Goal: Task Accomplishment & Management: Complete application form

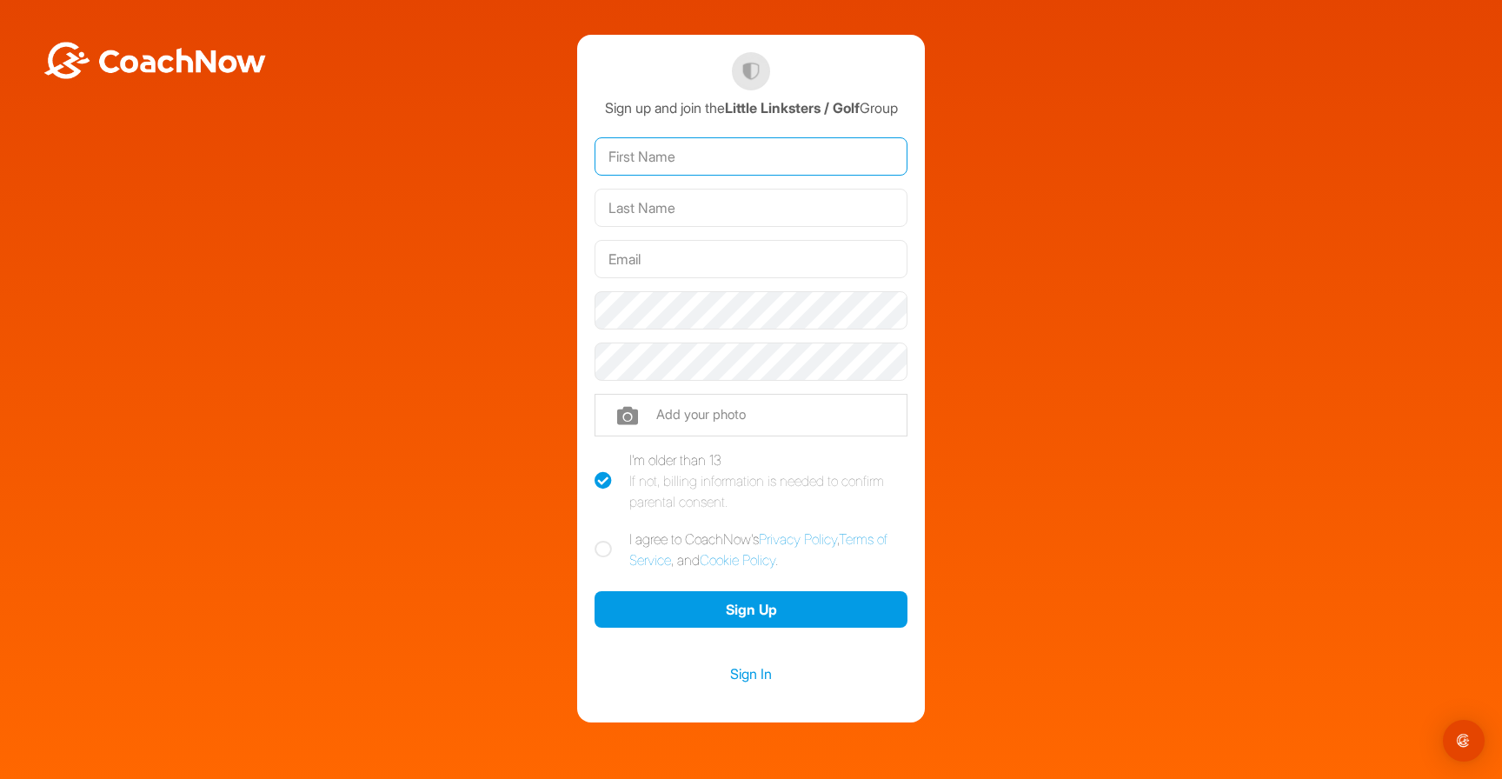
click at [714, 176] on input "text" at bounding box center [751, 156] width 313 height 38
type input "Lauren"
type input "Heidecke"
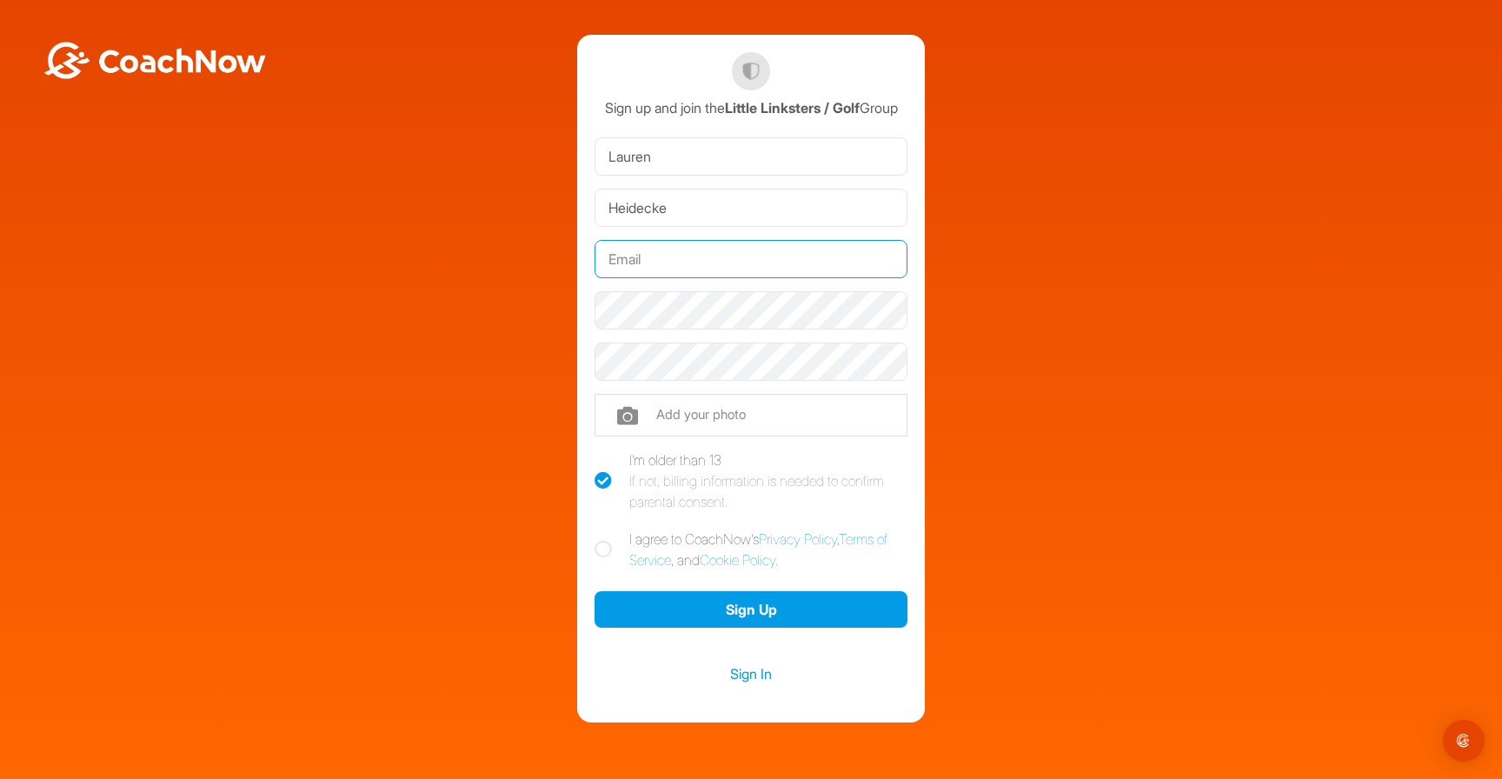
type input "[EMAIL_ADDRESS][DOMAIN_NAME]"
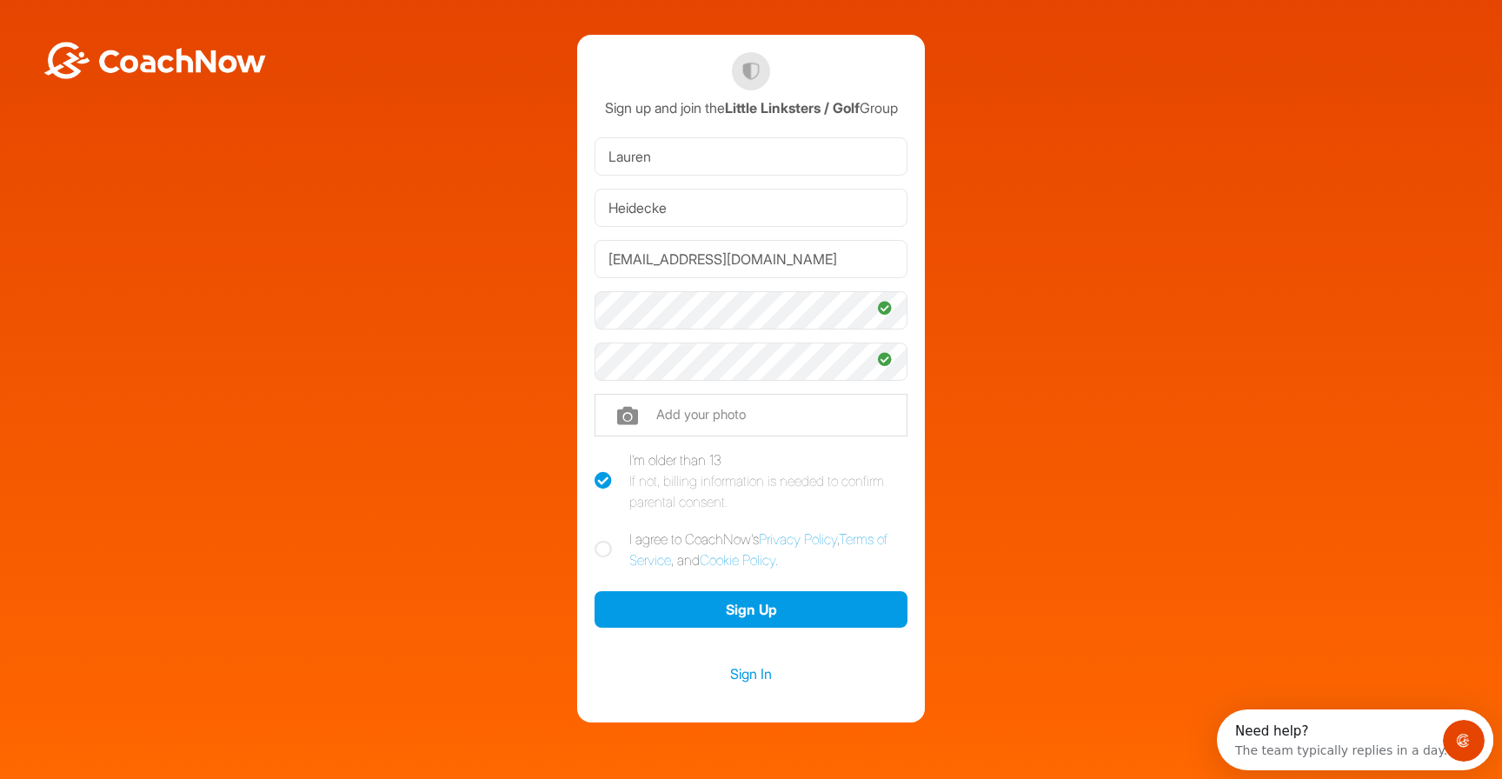
click at [606, 558] on icon at bounding box center [603, 549] width 17 height 17
click at [606, 540] on input "I agree to CoachNow's Privacy Policy , Terms of Service , and Cookie Policy ." at bounding box center [600, 533] width 11 height 11
checkbox input "true"
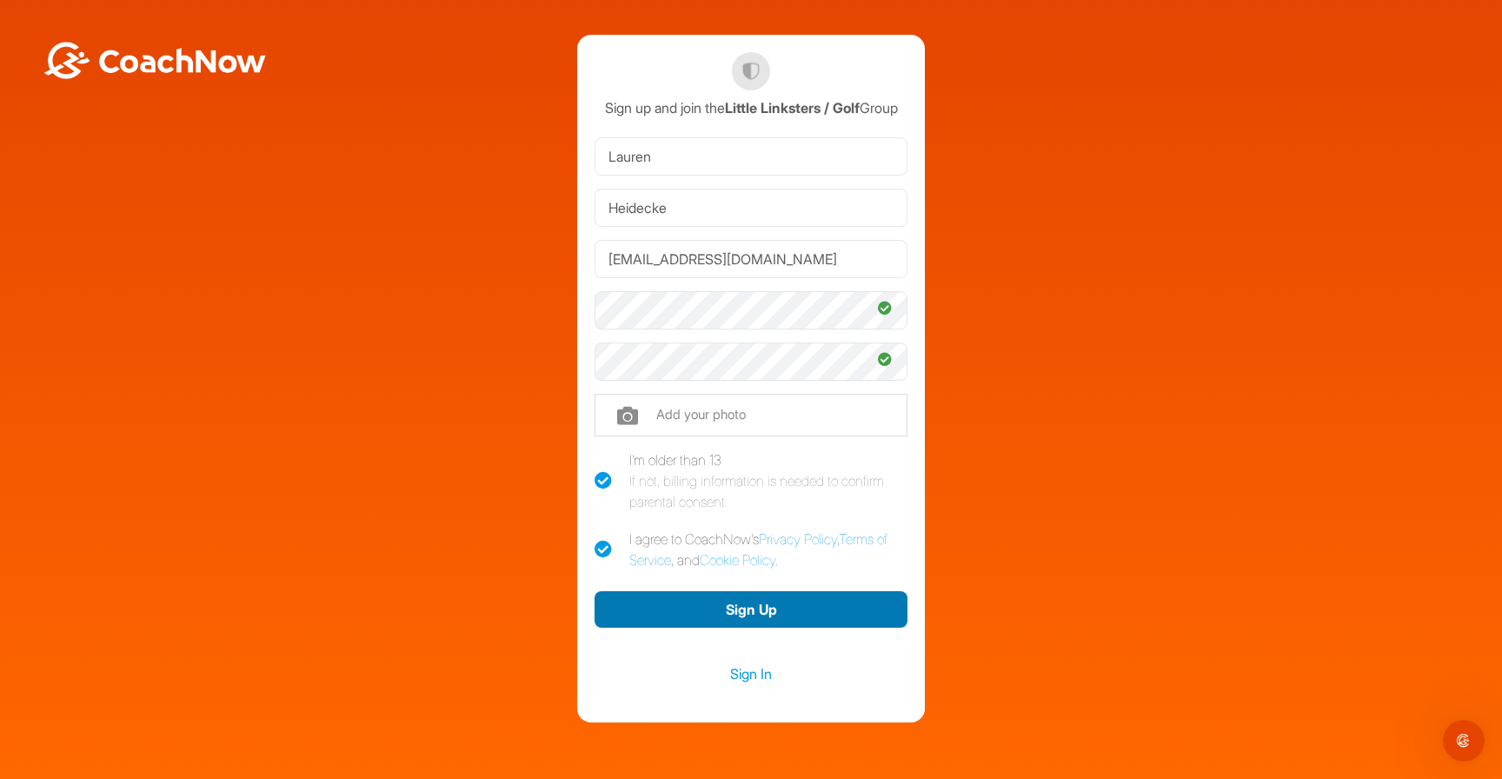
click at [781, 621] on button "Sign Up" at bounding box center [751, 609] width 313 height 37
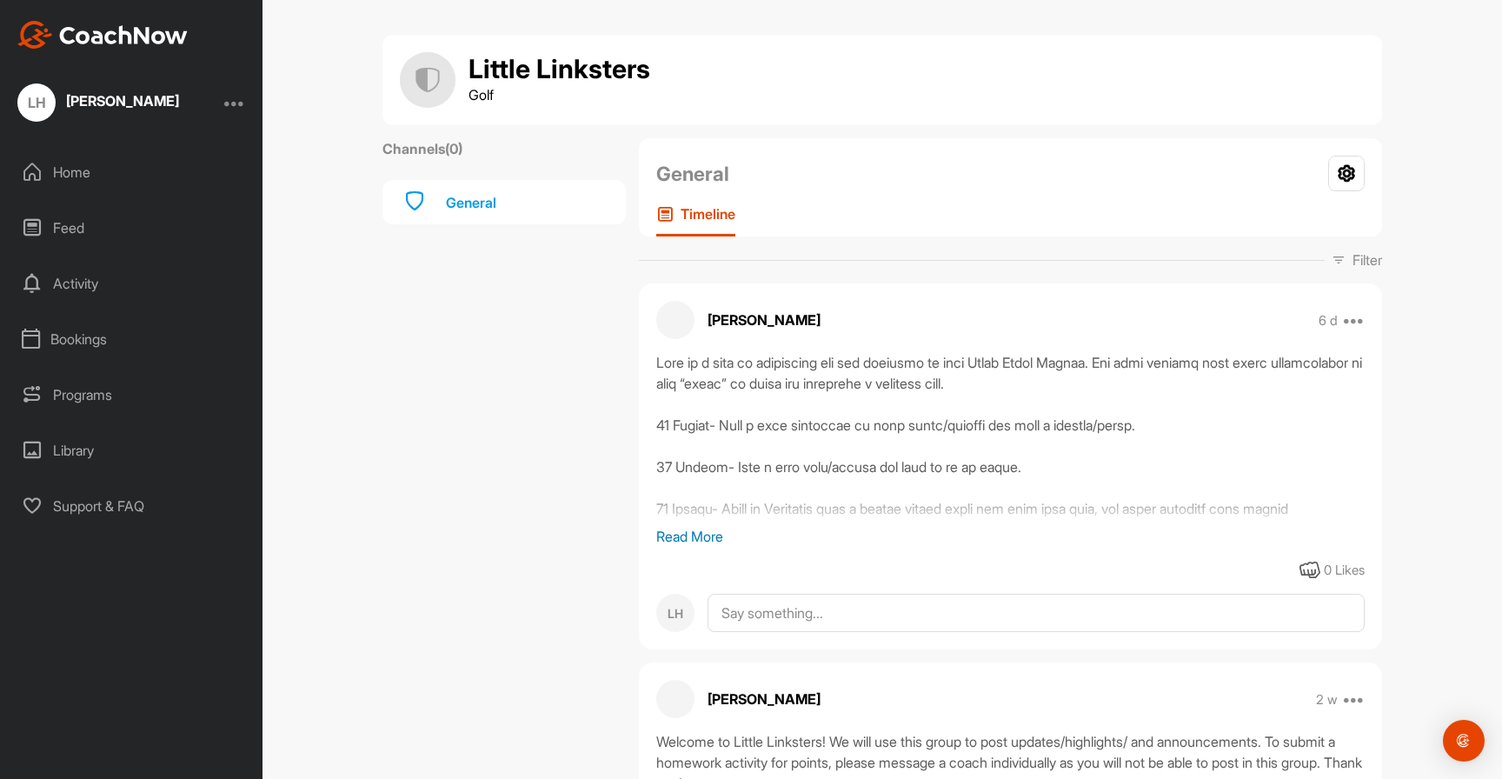
click at [686, 537] on p "Read More" at bounding box center [1010, 536] width 708 height 21
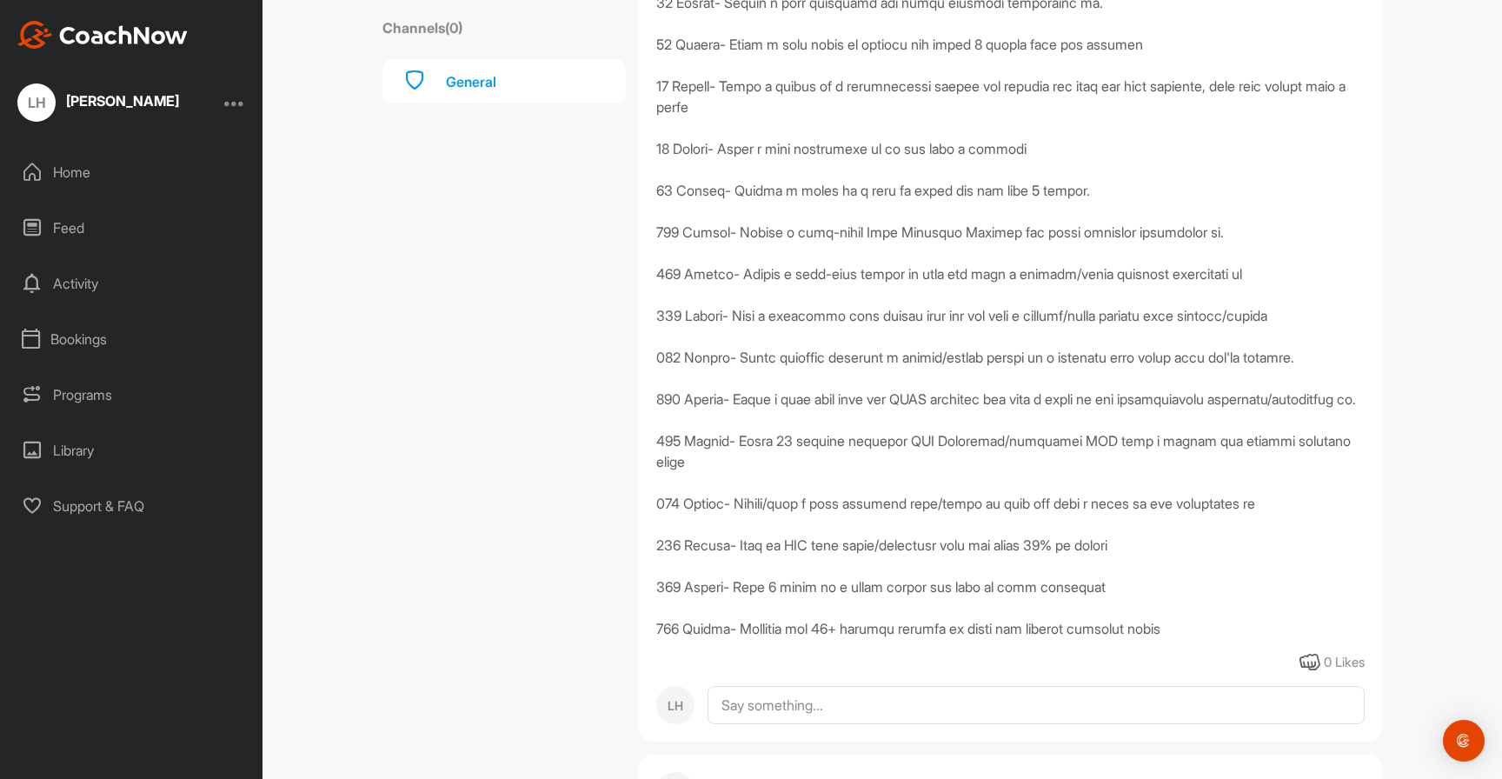
scroll to position [549, 0]
click at [87, 227] on div "Feed" at bounding box center [132, 227] width 245 height 43
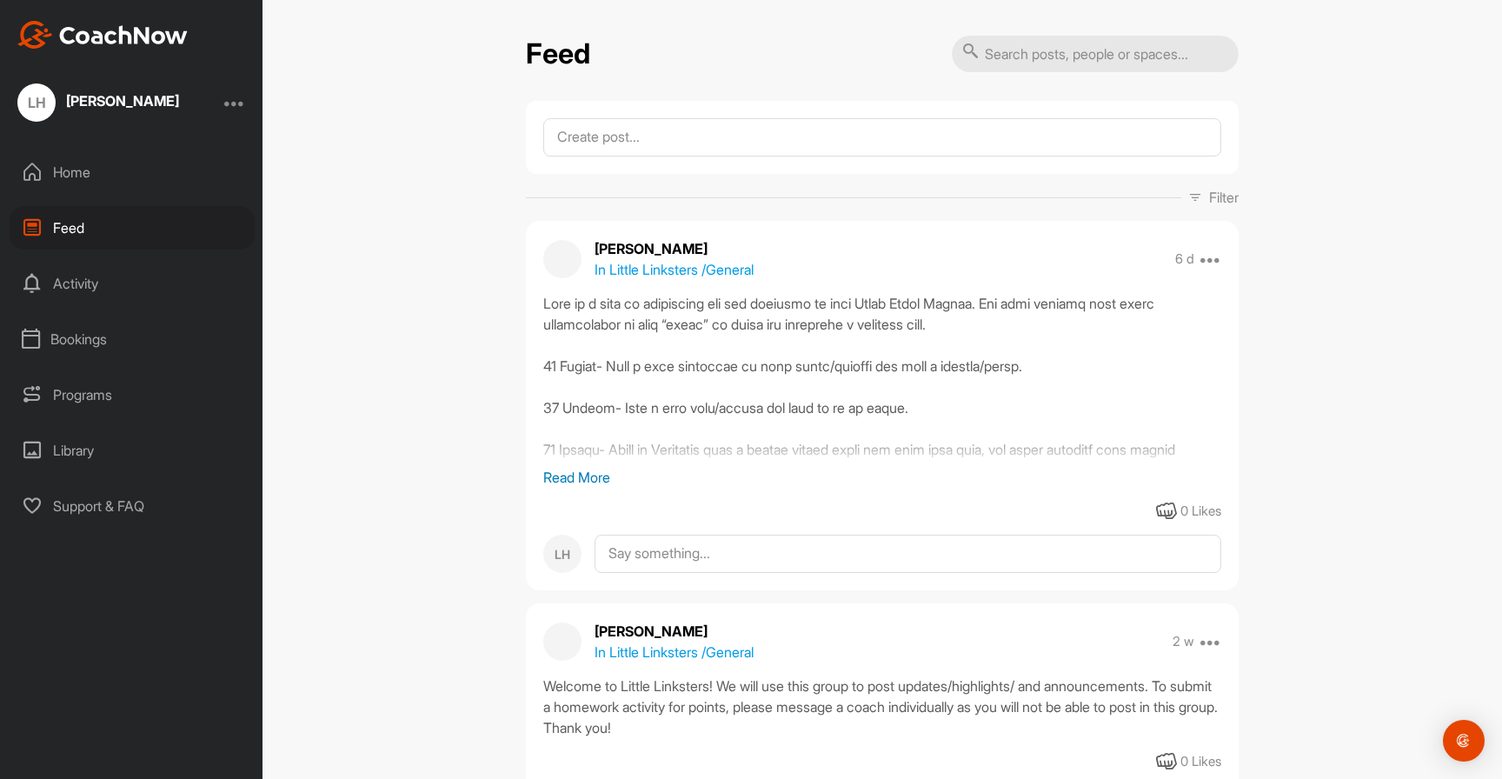
scroll to position [115, 0]
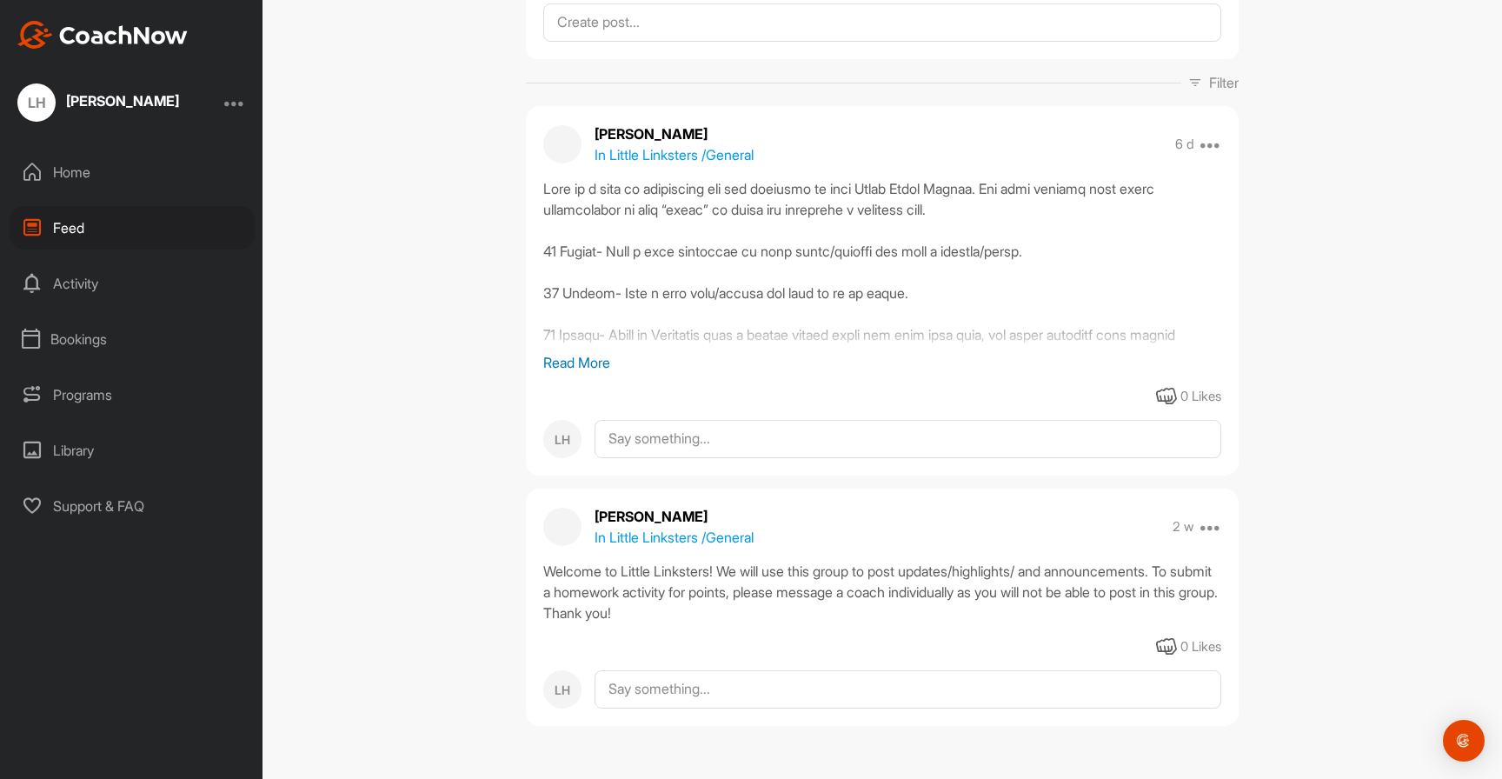
click at [105, 282] on div "Activity" at bounding box center [132, 283] width 245 height 43
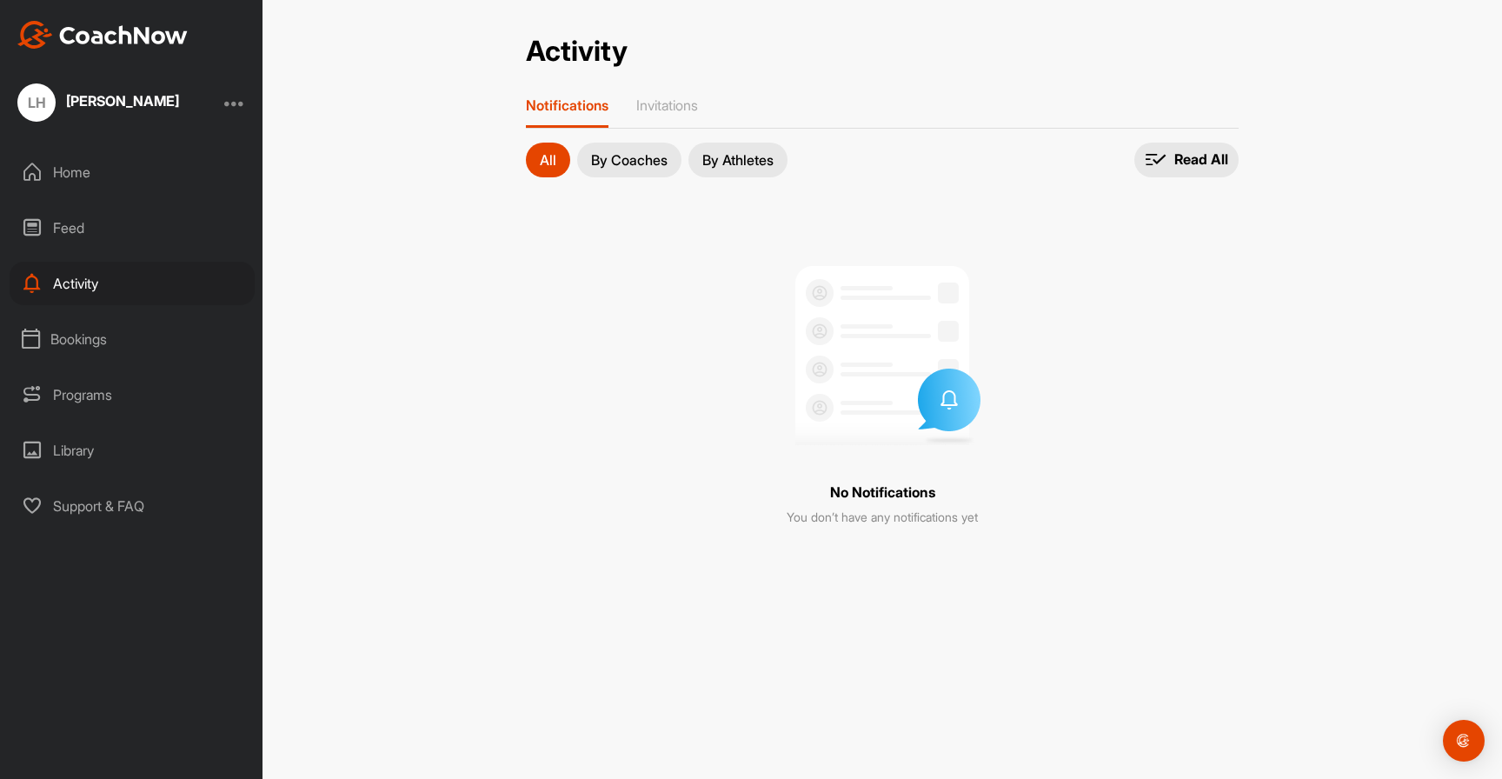
click at [98, 351] on div "Bookings" at bounding box center [132, 338] width 245 height 43
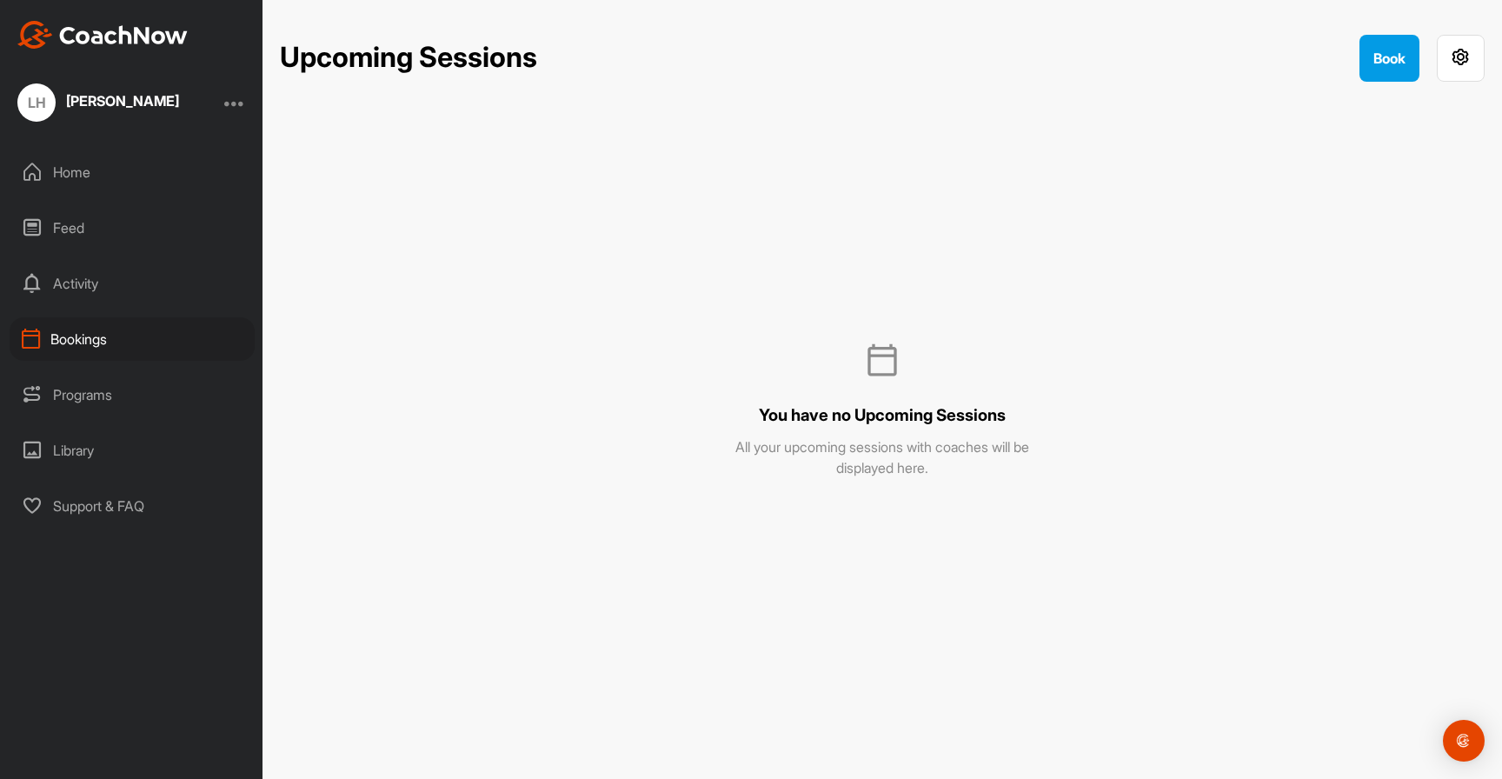
click at [98, 389] on div "Programs" at bounding box center [132, 394] width 245 height 43
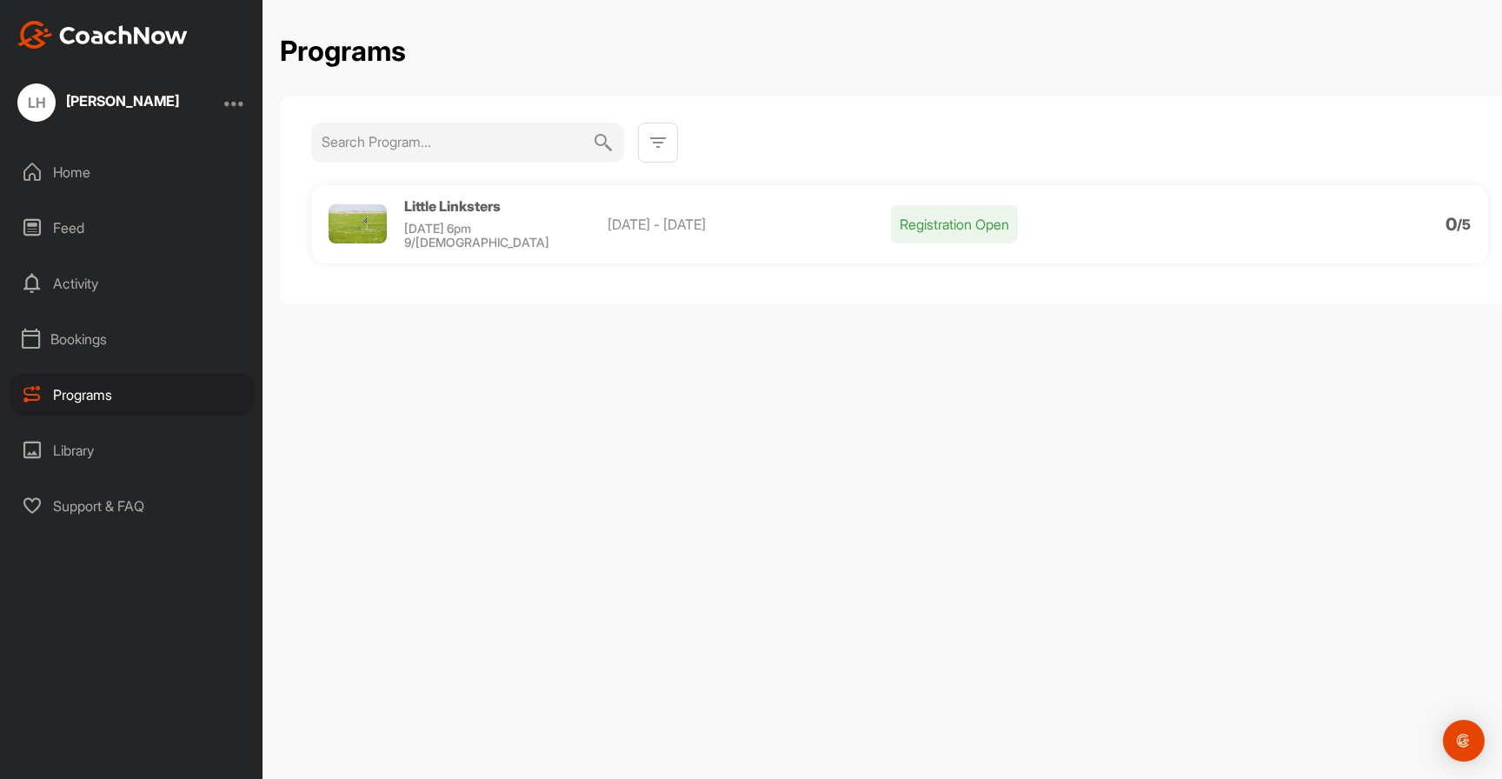
click at [859, 223] on p "Aug 11, 2025 - May 25, 2026" at bounding box center [749, 224] width 283 height 21
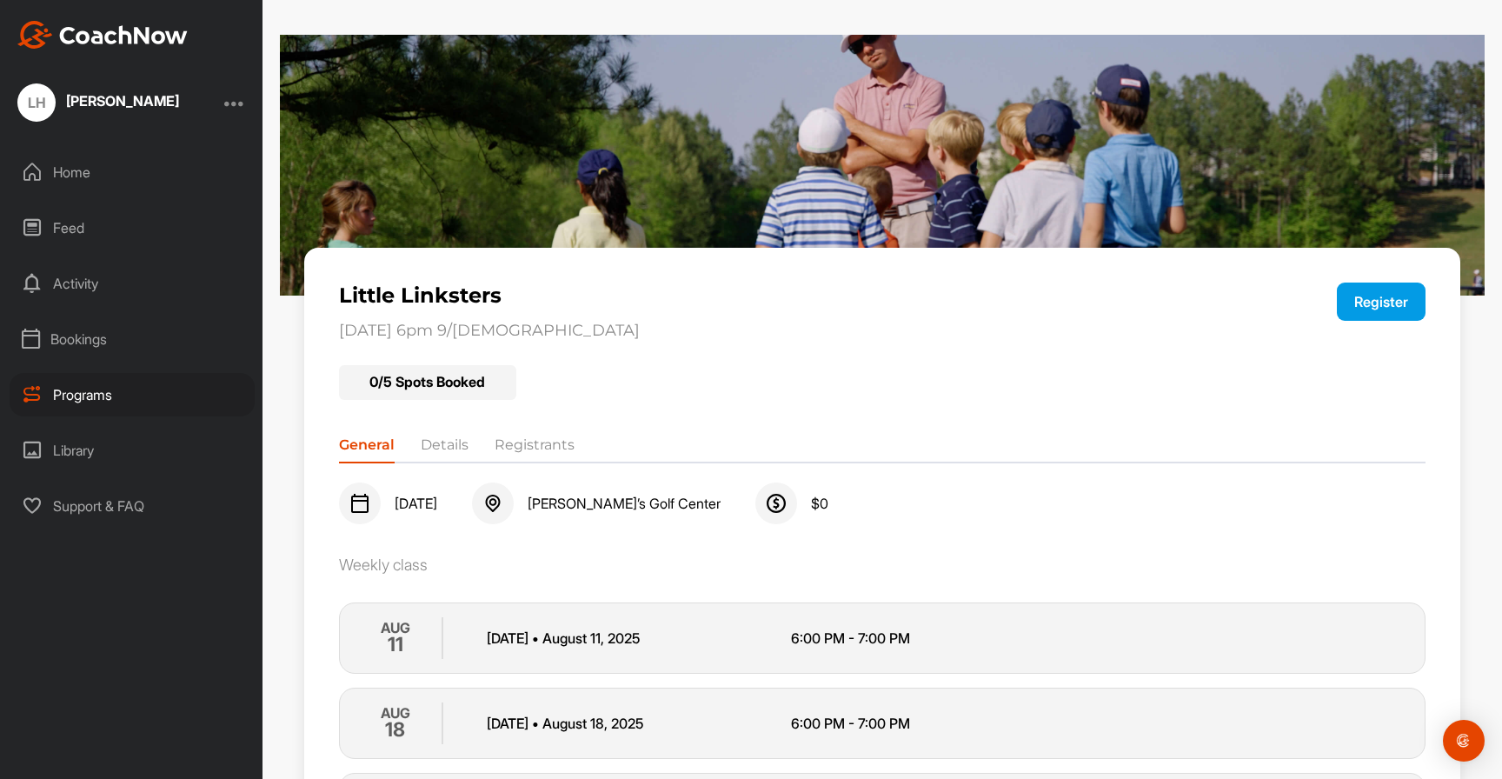
click at [541, 447] on li "Registrants" at bounding box center [535, 449] width 80 height 28
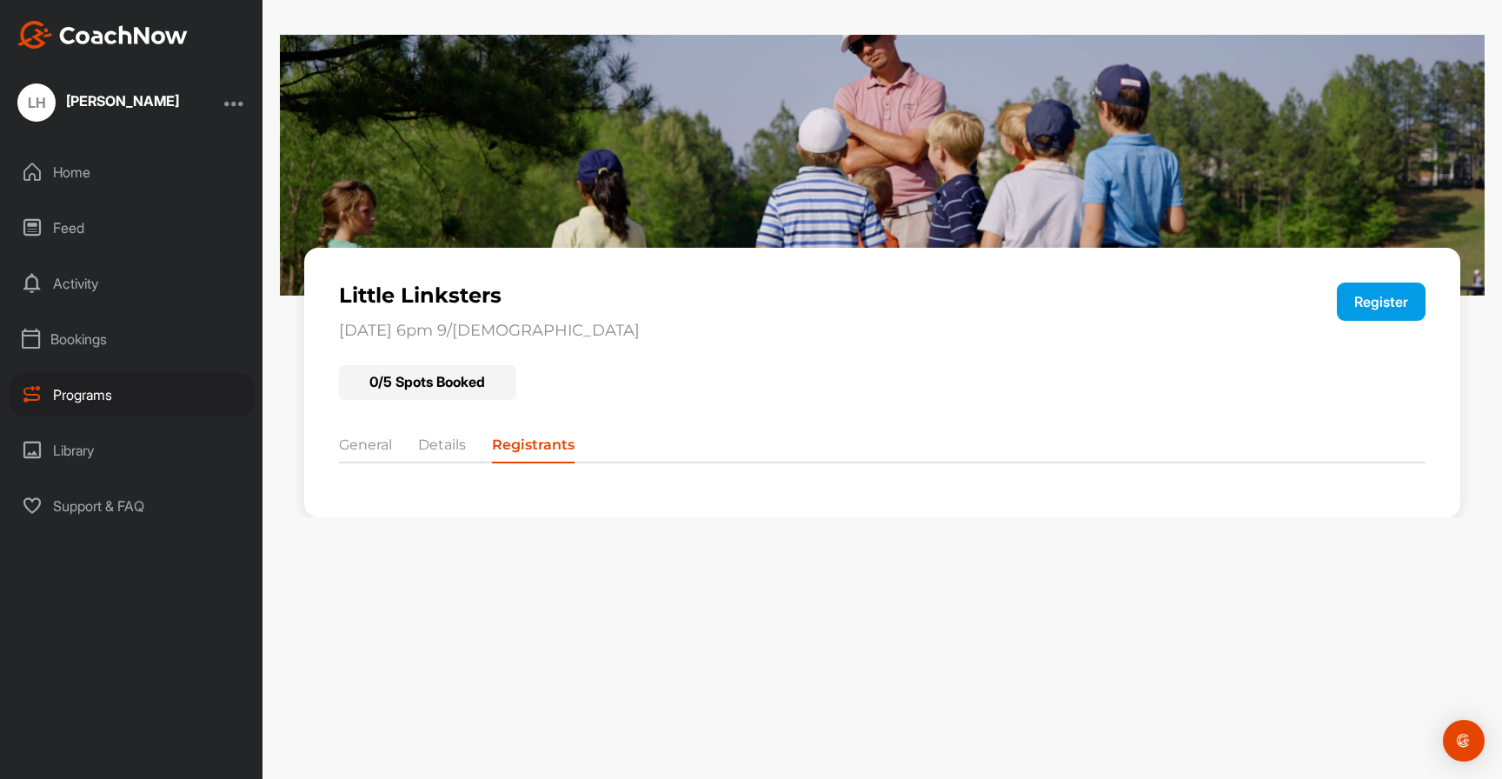
click at [455, 450] on li "Details" at bounding box center [442, 449] width 48 height 28
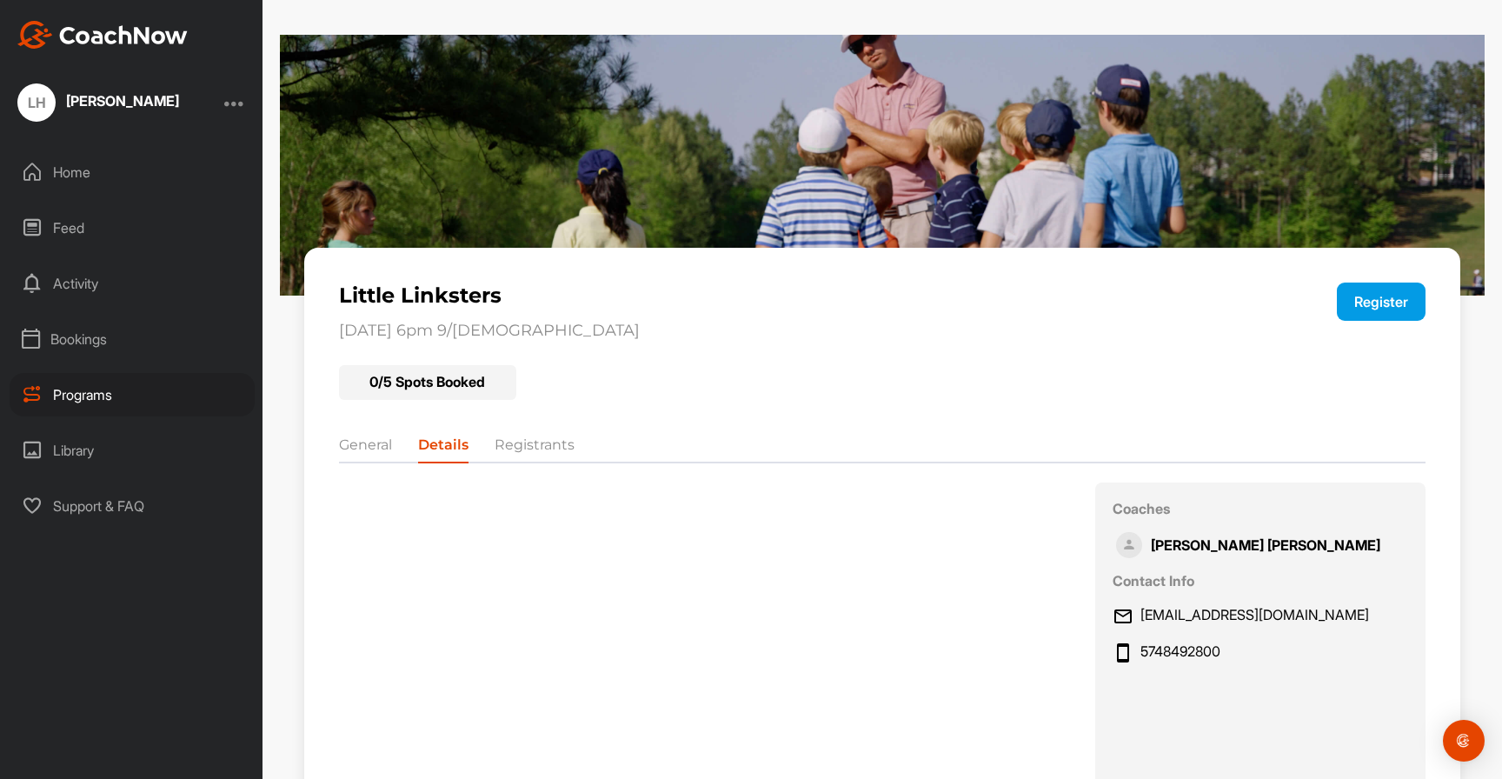
click at [358, 448] on li "General" at bounding box center [365, 449] width 53 height 28
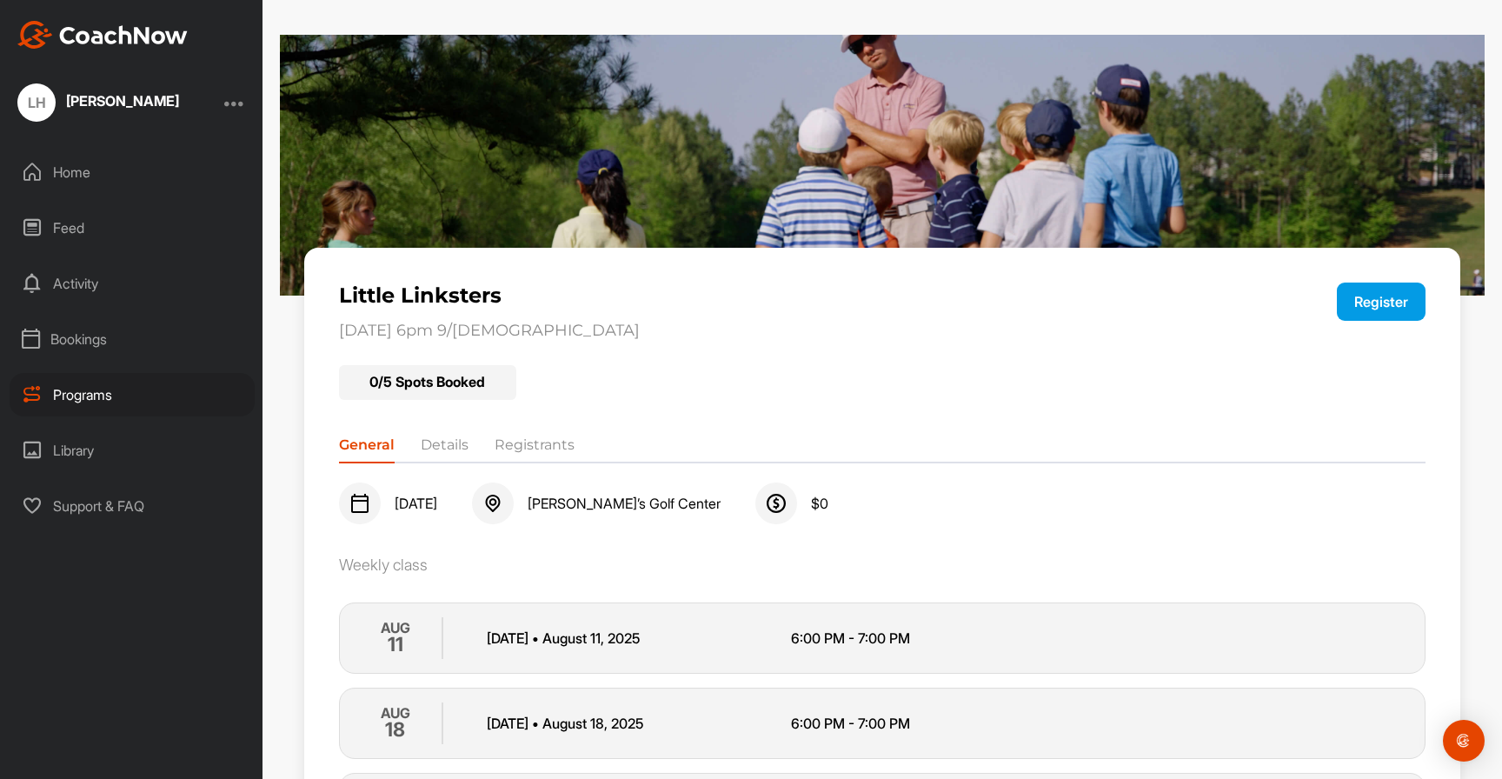
click at [120, 442] on div "Library" at bounding box center [132, 449] width 245 height 43
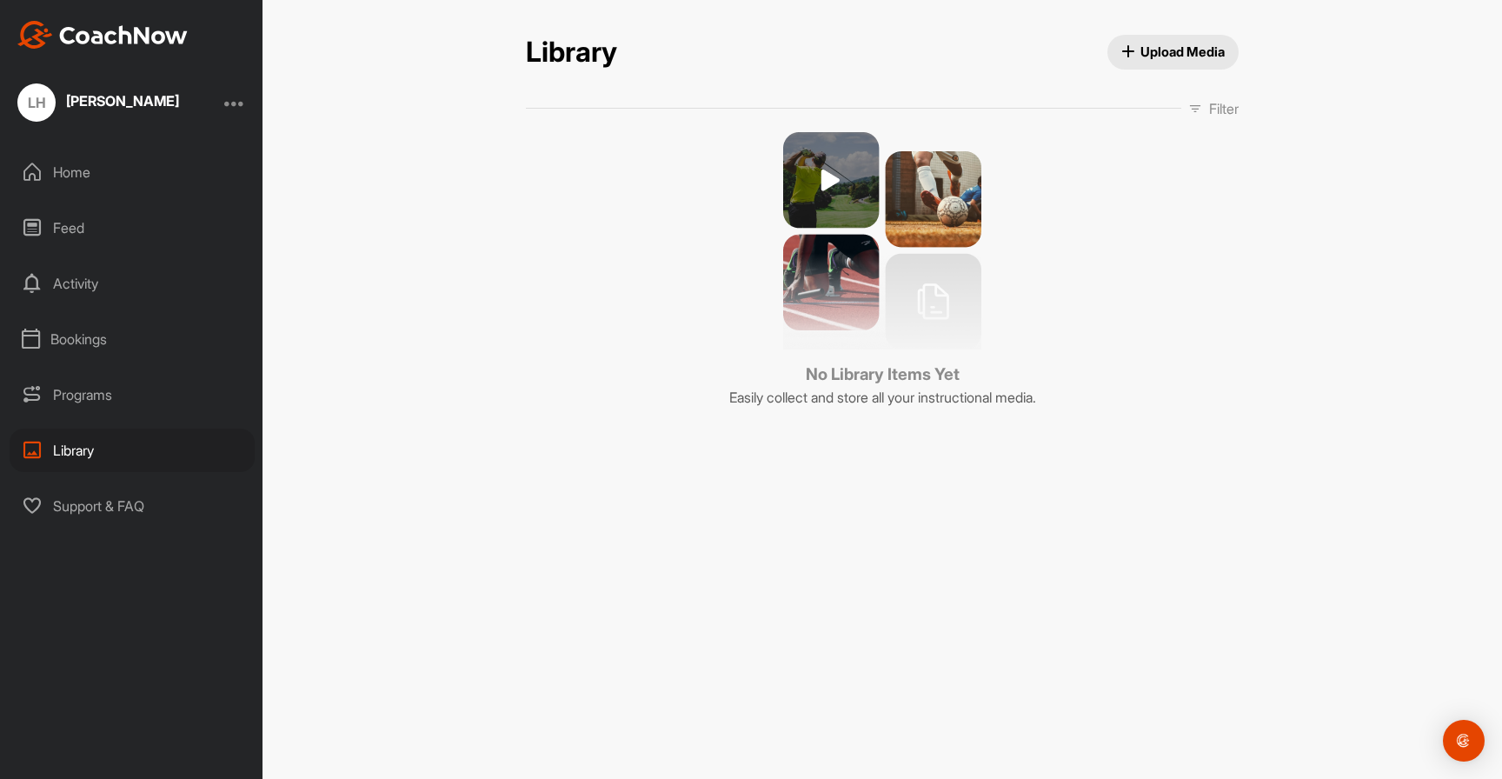
click at [67, 219] on div "Feed" at bounding box center [132, 227] width 245 height 43
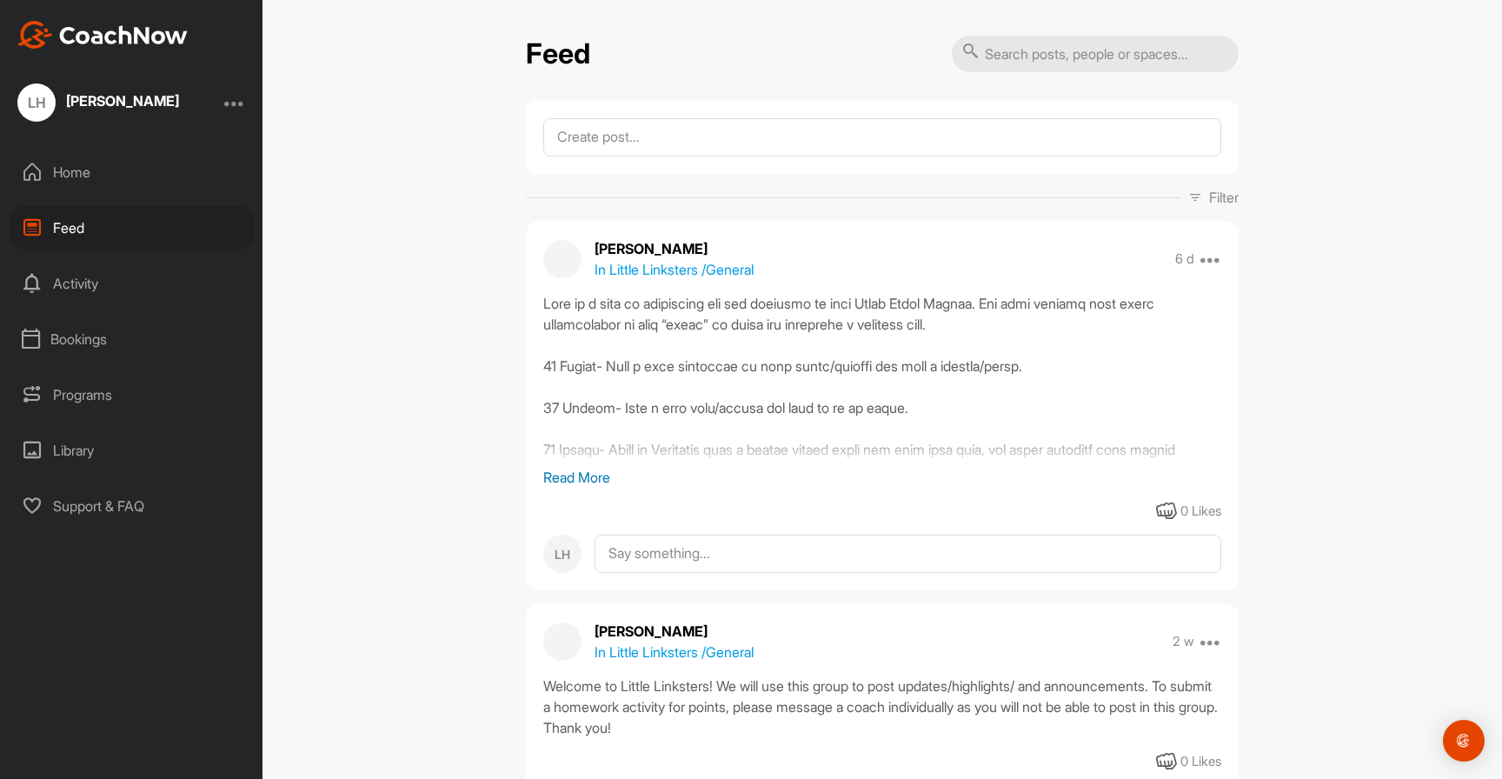
click at [67, 186] on div "Home" at bounding box center [132, 171] width 245 height 43
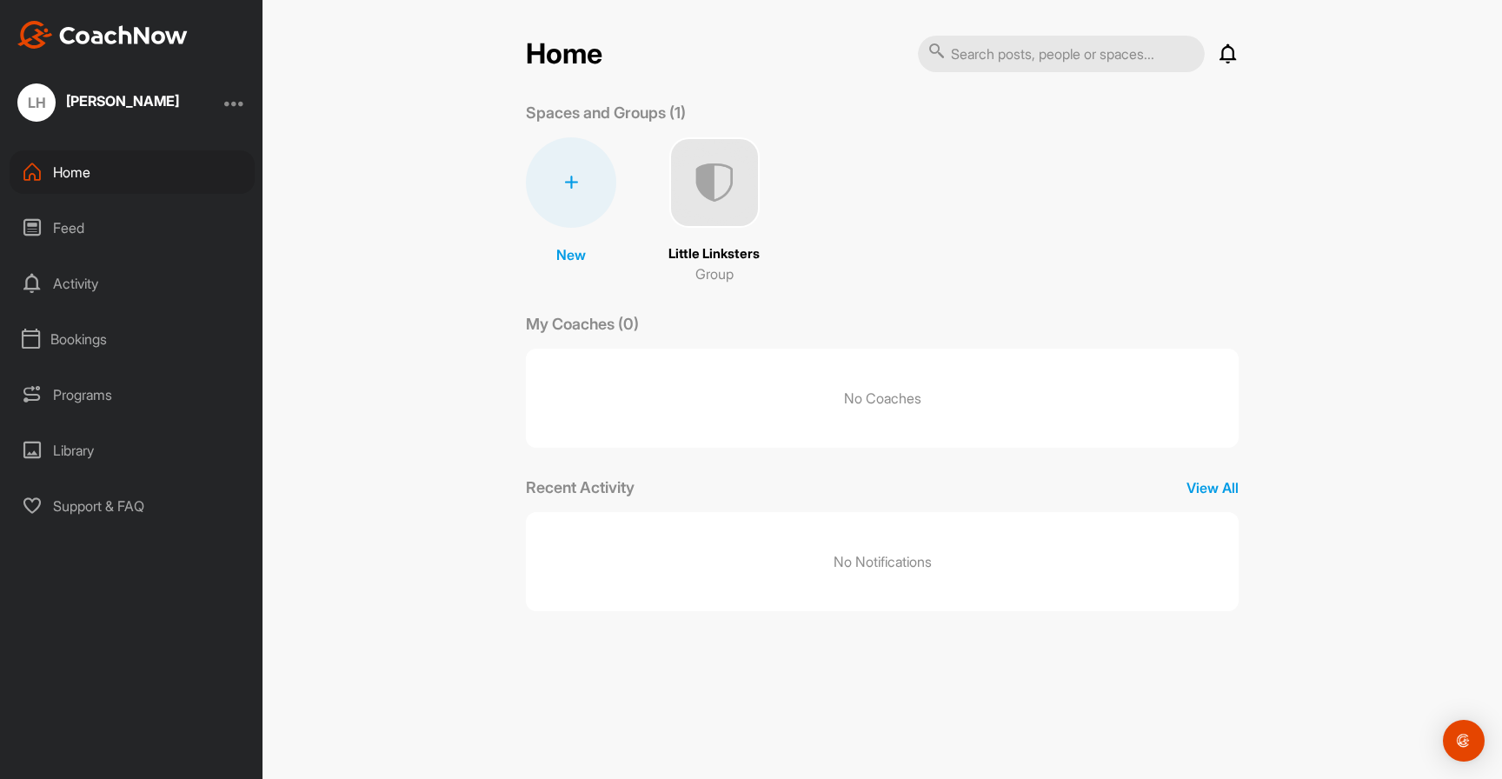
click at [60, 224] on div "Feed" at bounding box center [132, 227] width 245 height 43
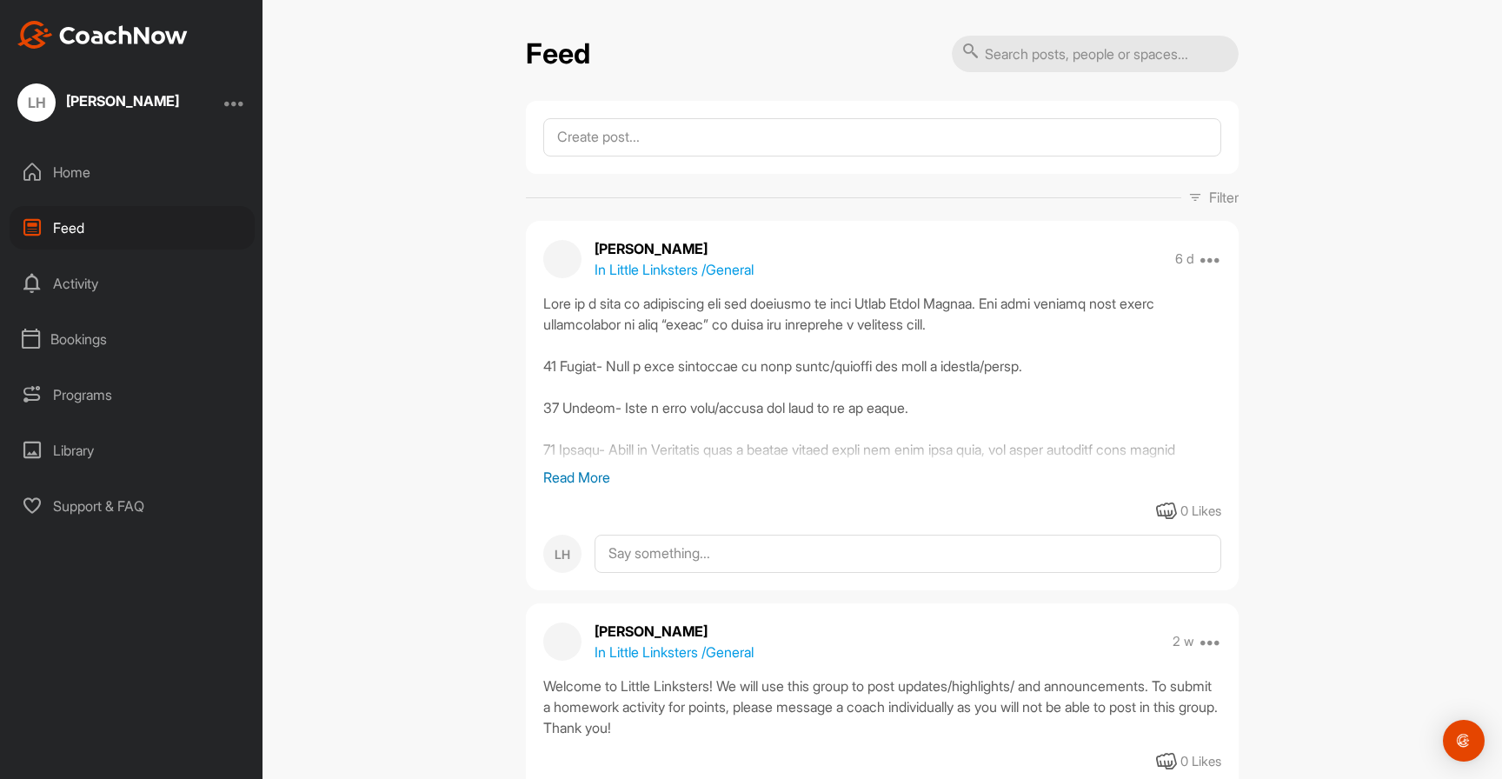
click at [1192, 516] on div "0 Likes" at bounding box center [1200, 512] width 41 height 20
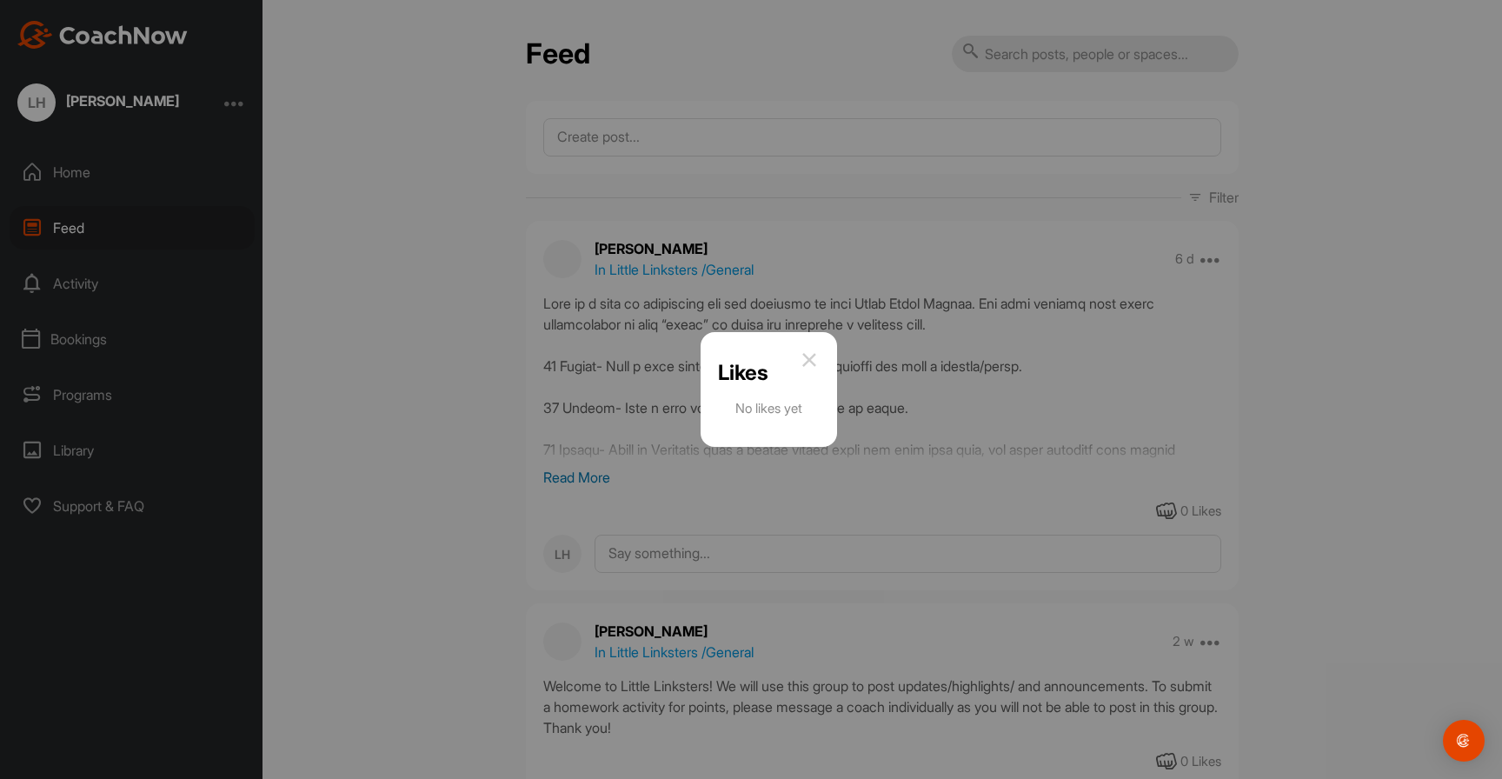
click at [813, 356] on img at bounding box center [809, 359] width 21 height 21
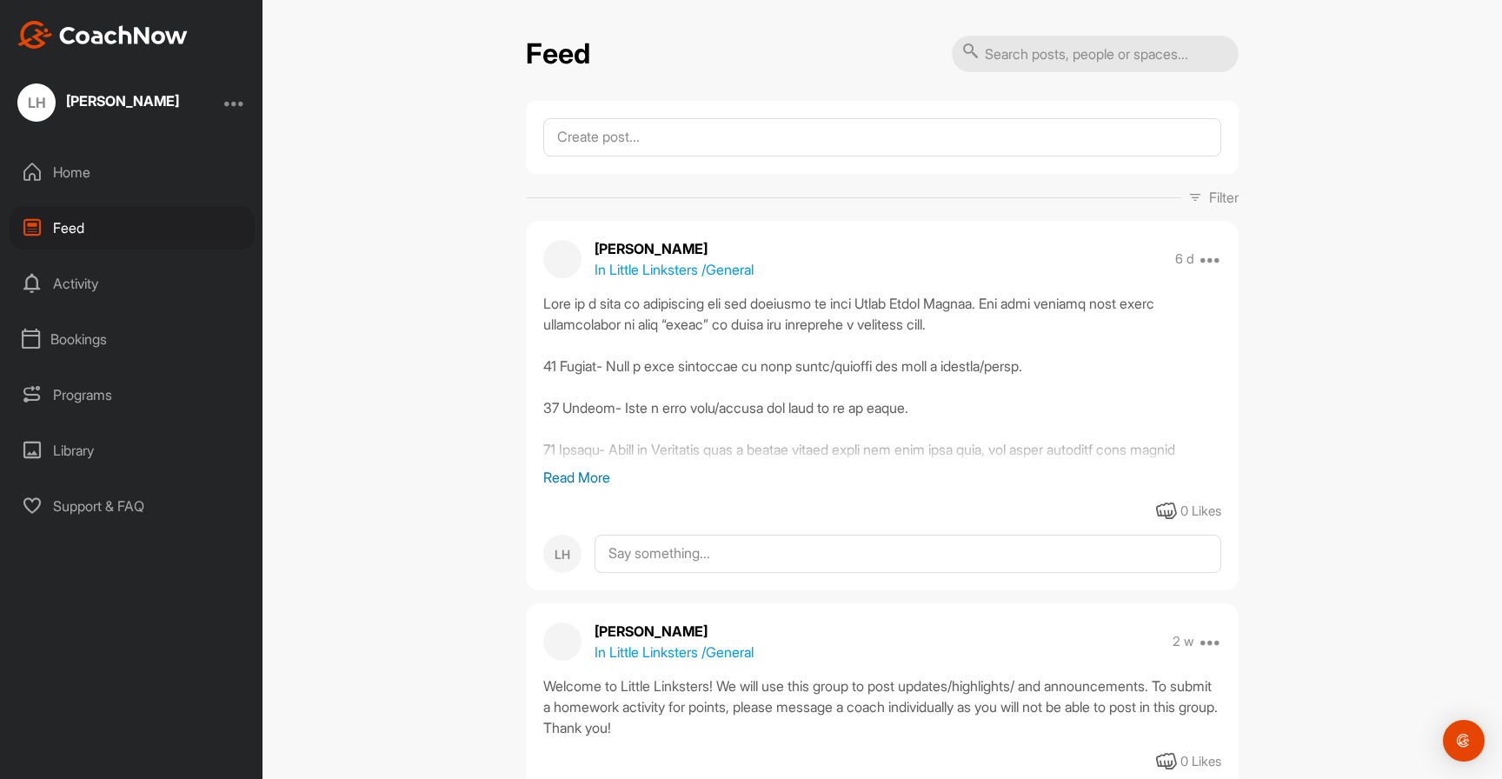
click at [572, 470] on p "Read More" at bounding box center [882, 477] width 678 height 21
